Goal: Information Seeking & Learning: Learn about a topic

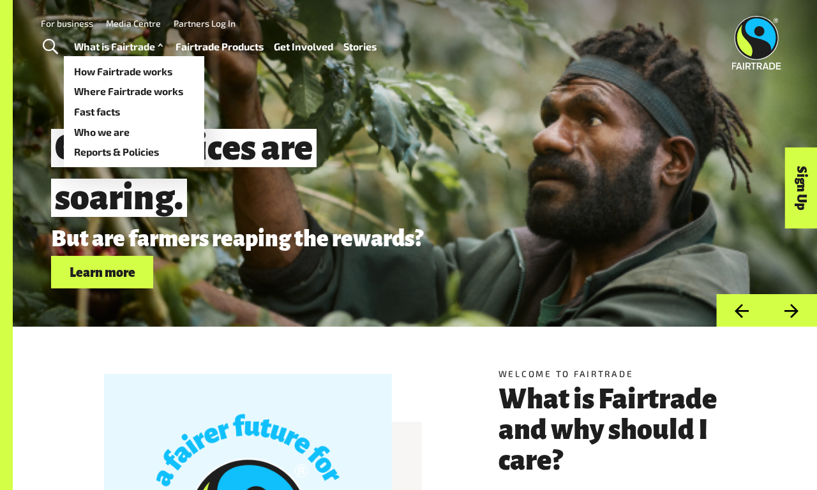
click at [118, 47] on link "What is Fairtrade" at bounding box center [120, 47] width 92 height 18
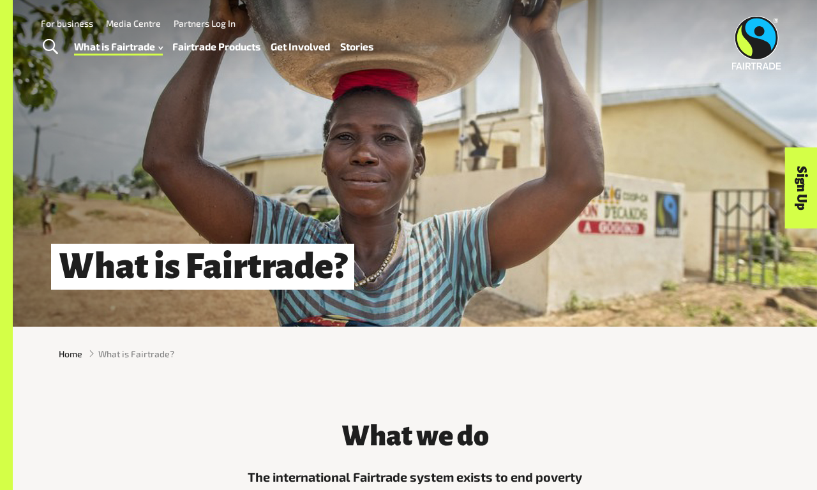
click at [67, 23] on link "For business" at bounding box center [67, 23] width 52 height 11
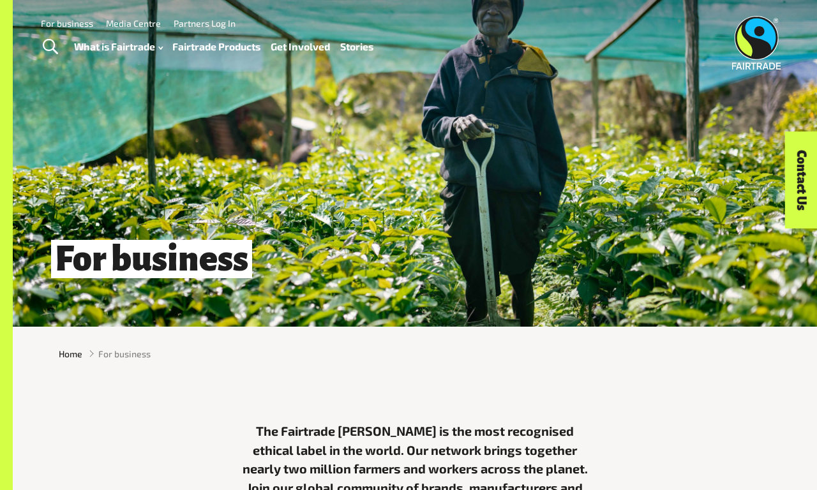
click at [67, 23] on link "For business" at bounding box center [67, 23] width 52 height 11
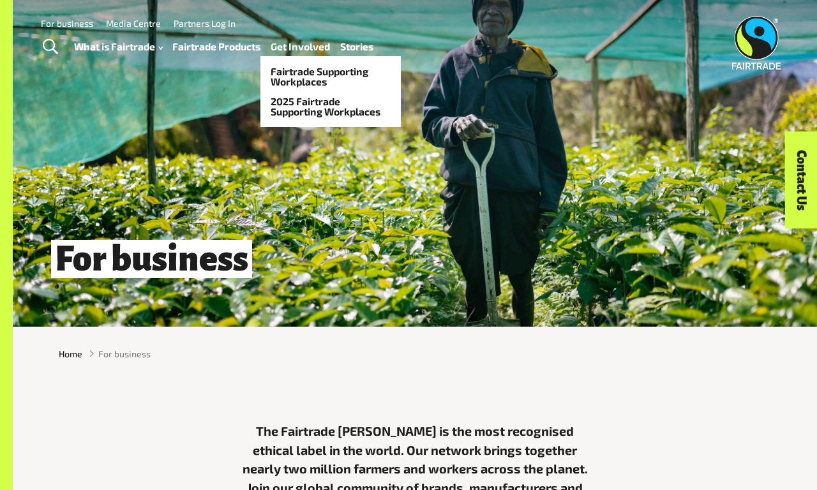
click at [300, 47] on link "Get Involved" at bounding box center [300, 47] width 59 height 18
